Goal: Navigation & Orientation: Find specific page/section

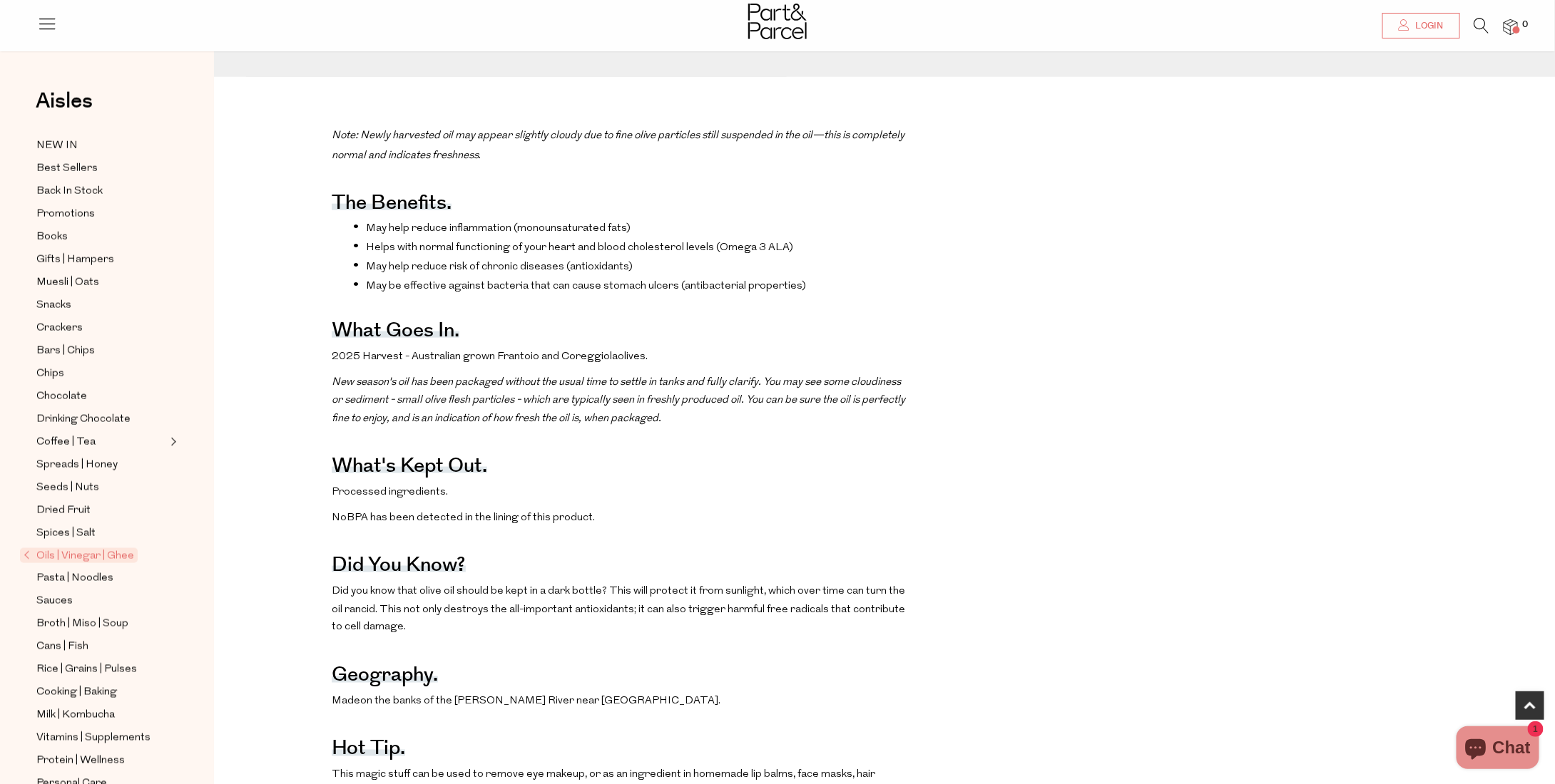
scroll to position [855, 0]
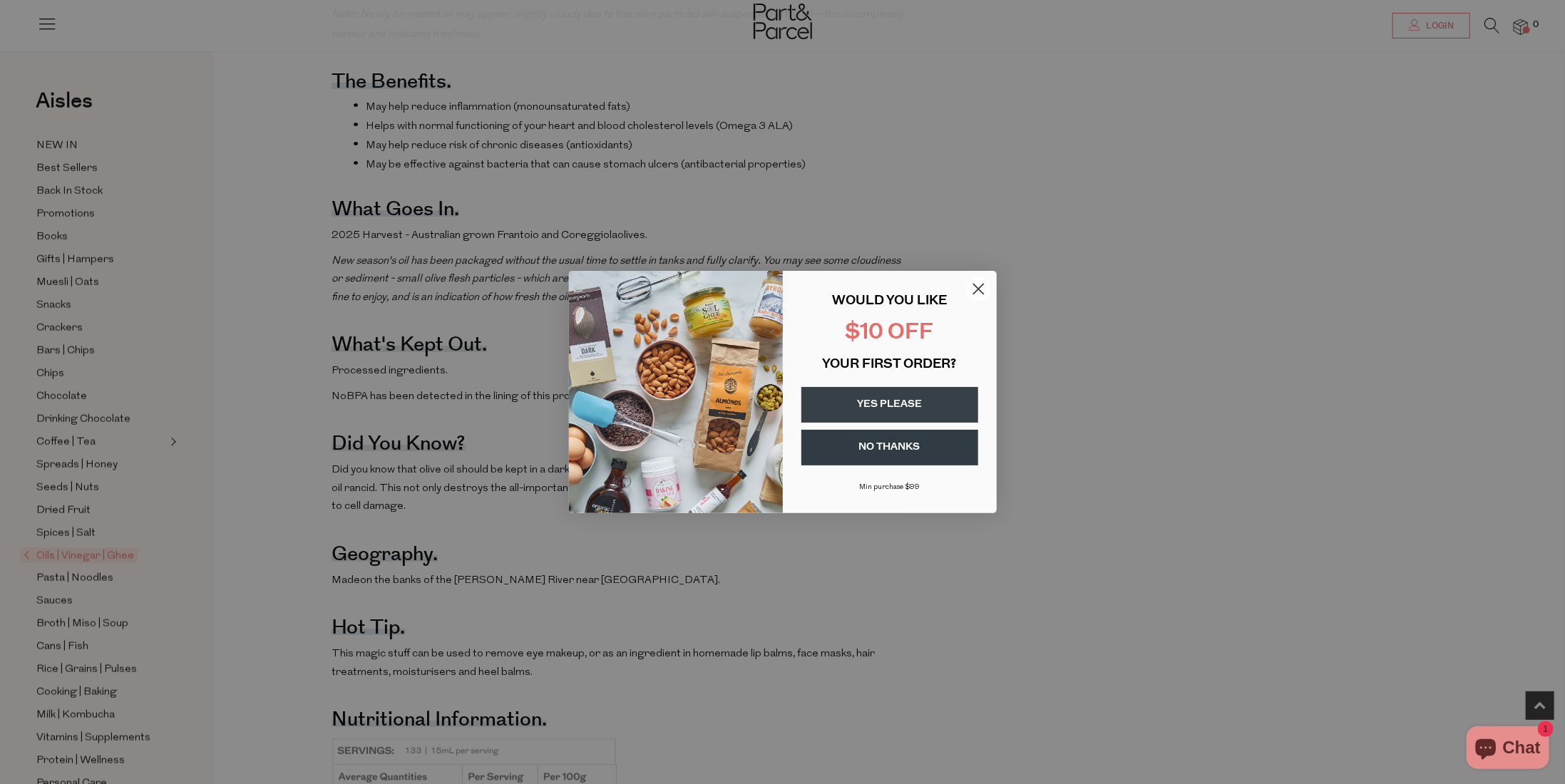
click at [903, 395] on button "YES PLEASE" at bounding box center [890, 405] width 177 height 36
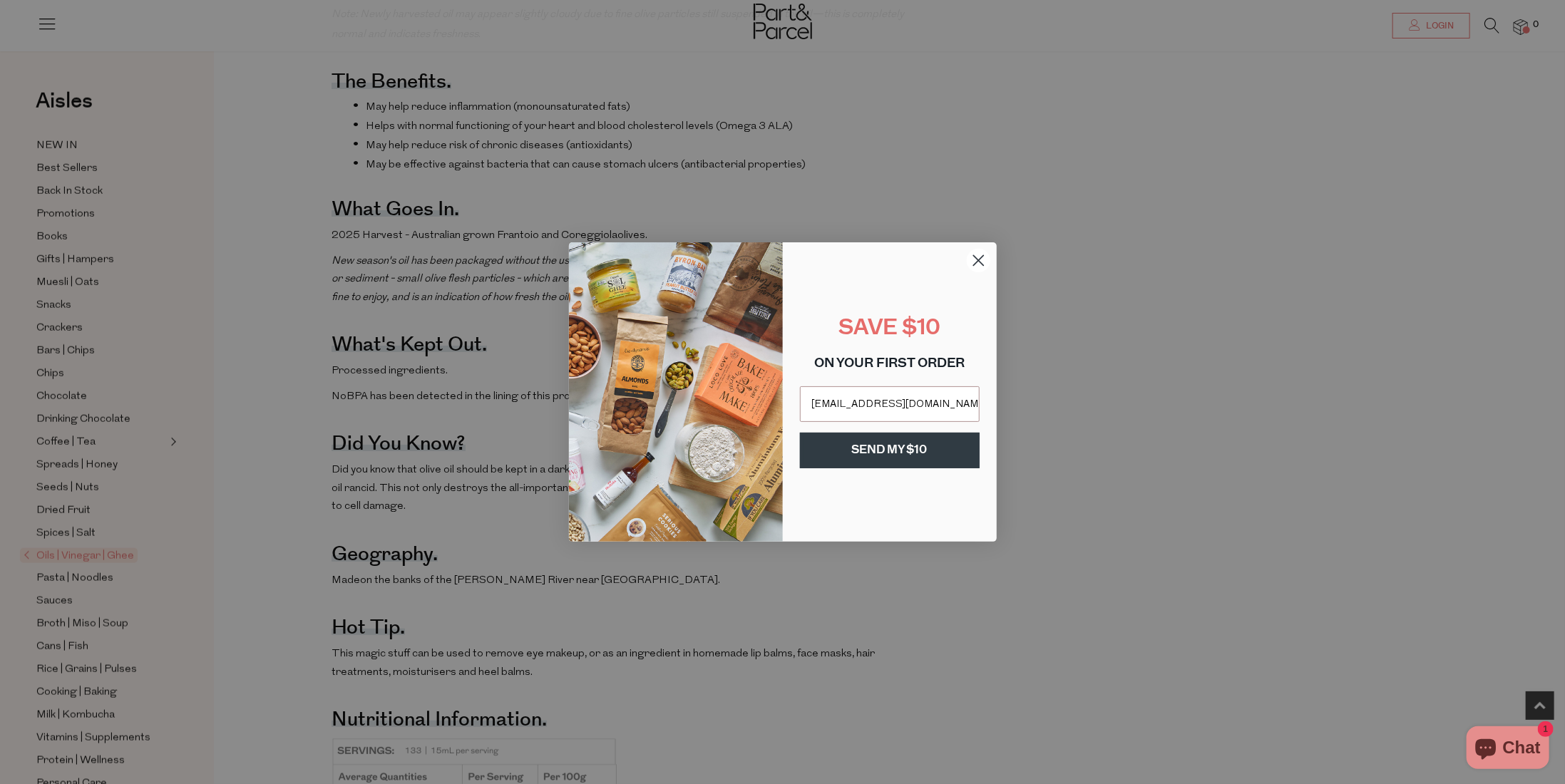
type input "[EMAIL_ADDRESS][DOMAIN_NAME]"
click at [937, 452] on button "SEND MY $10" at bounding box center [890, 451] width 179 height 36
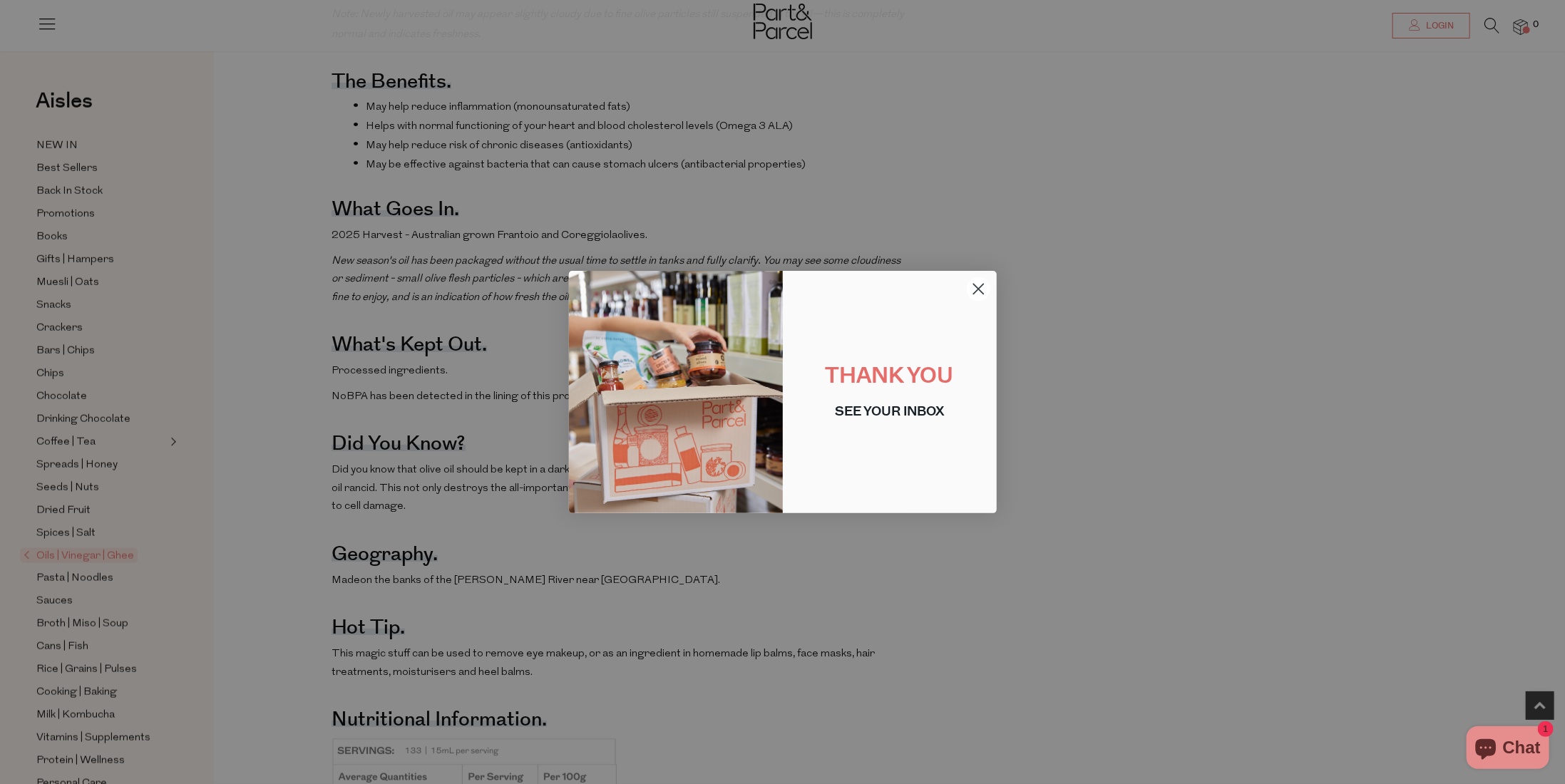
click at [976, 290] on icon "Close dialog" at bounding box center [978, 289] width 10 height 10
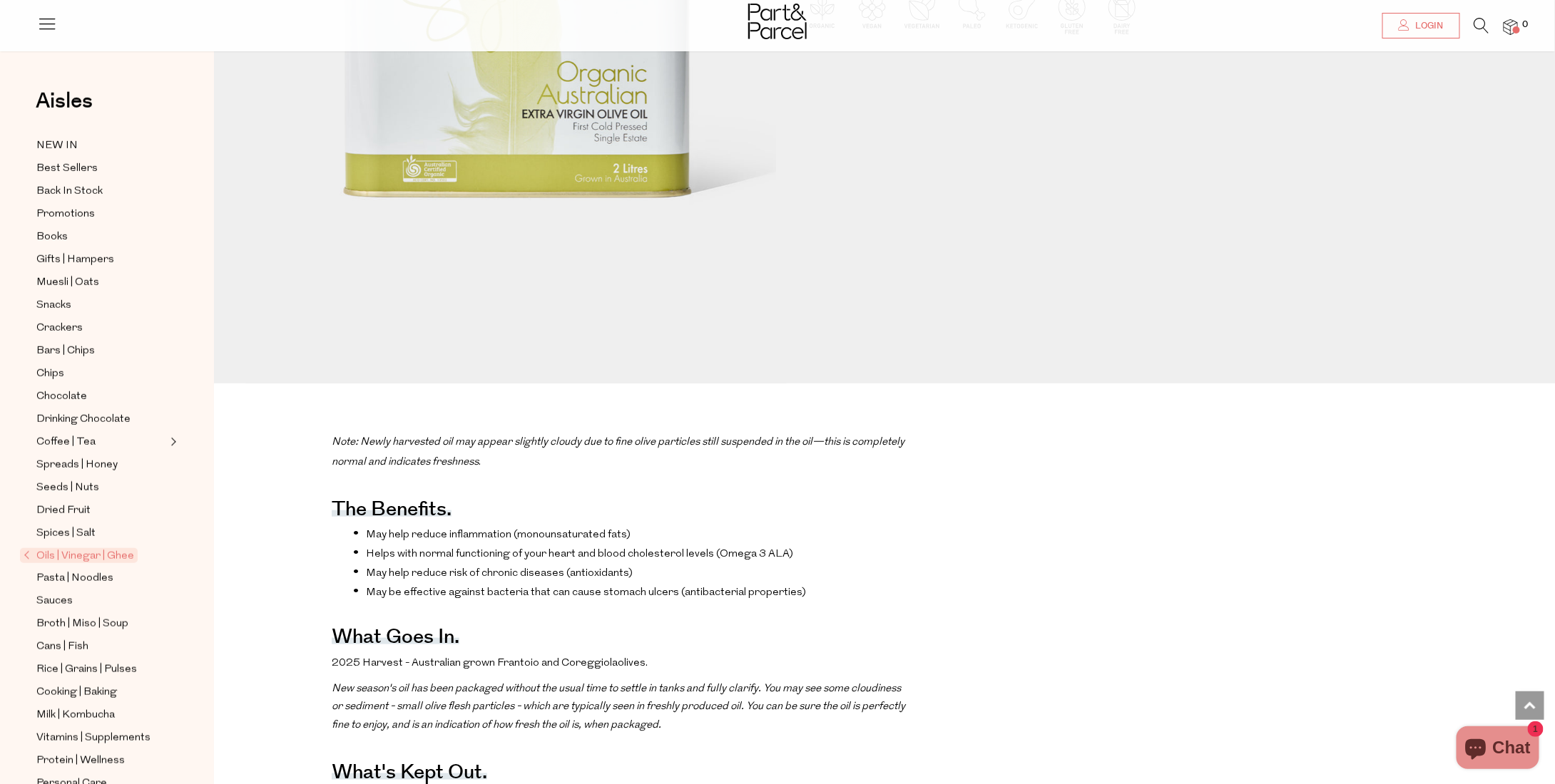
scroll to position [0, 0]
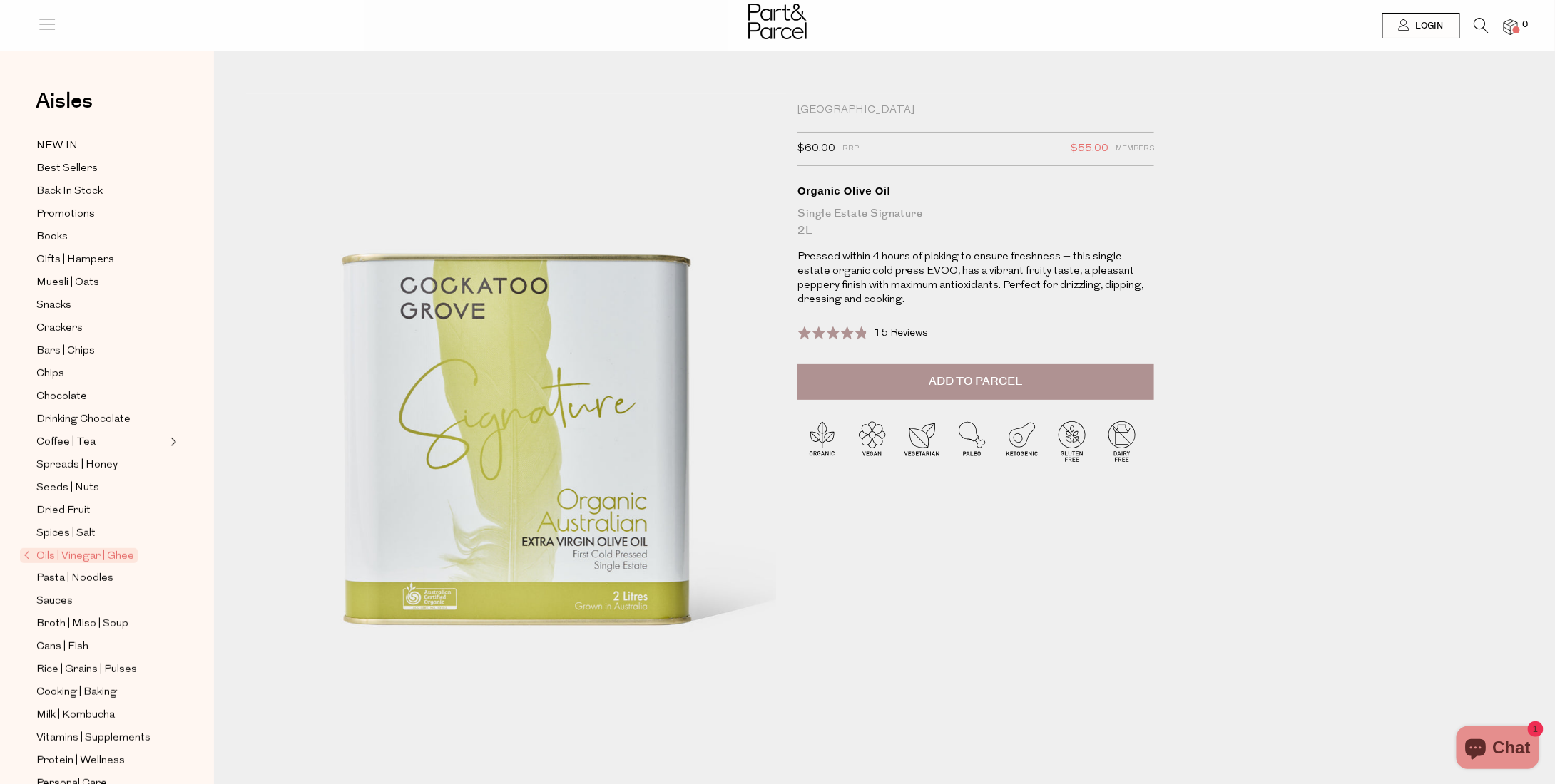
click at [126, 548] on span "Oils | Vinegar | Ghee" at bounding box center [78, 556] width 117 height 15
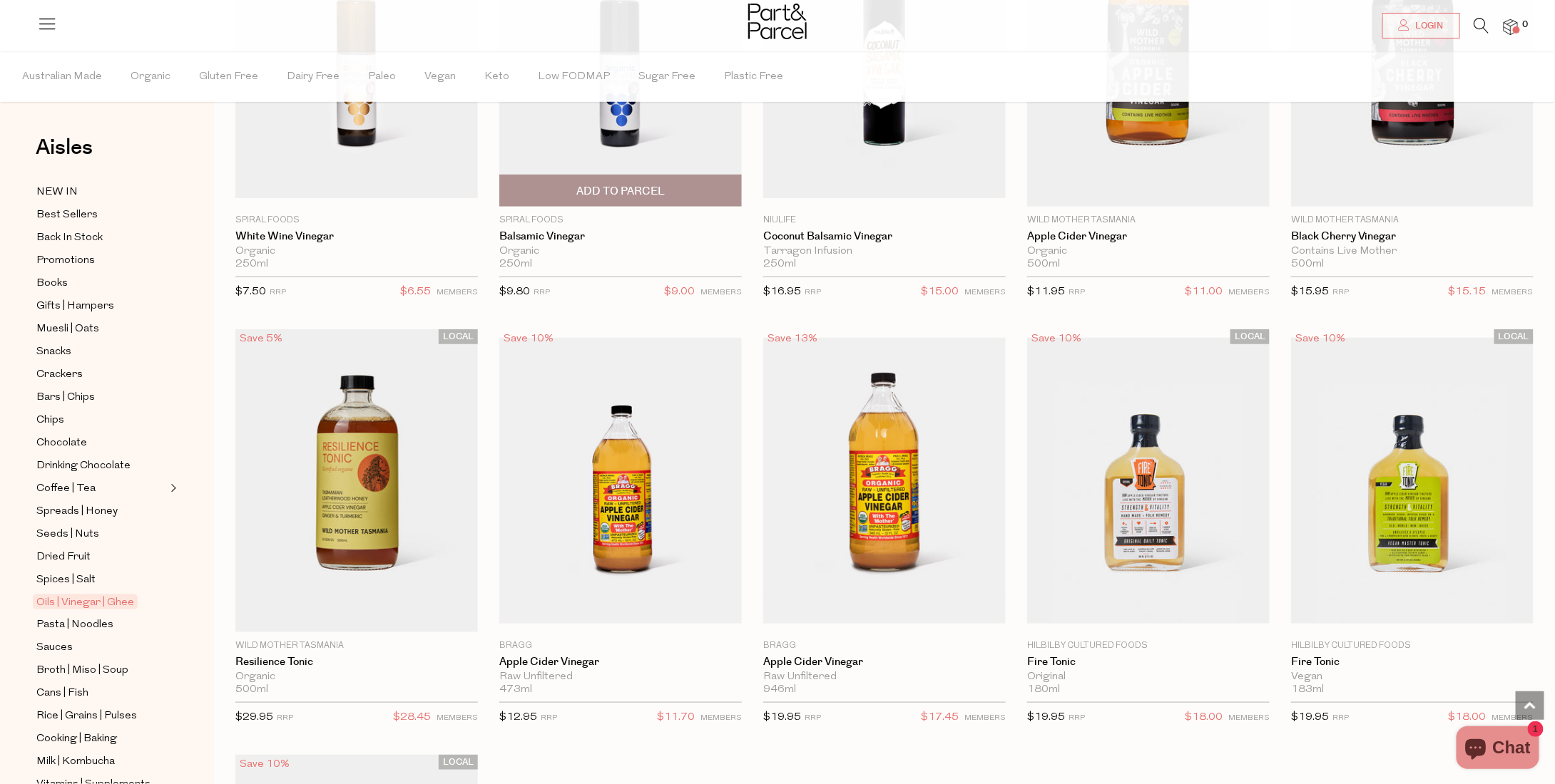
scroll to position [3180, 0]
